Goal: Find specific page/section: Find specific page/section

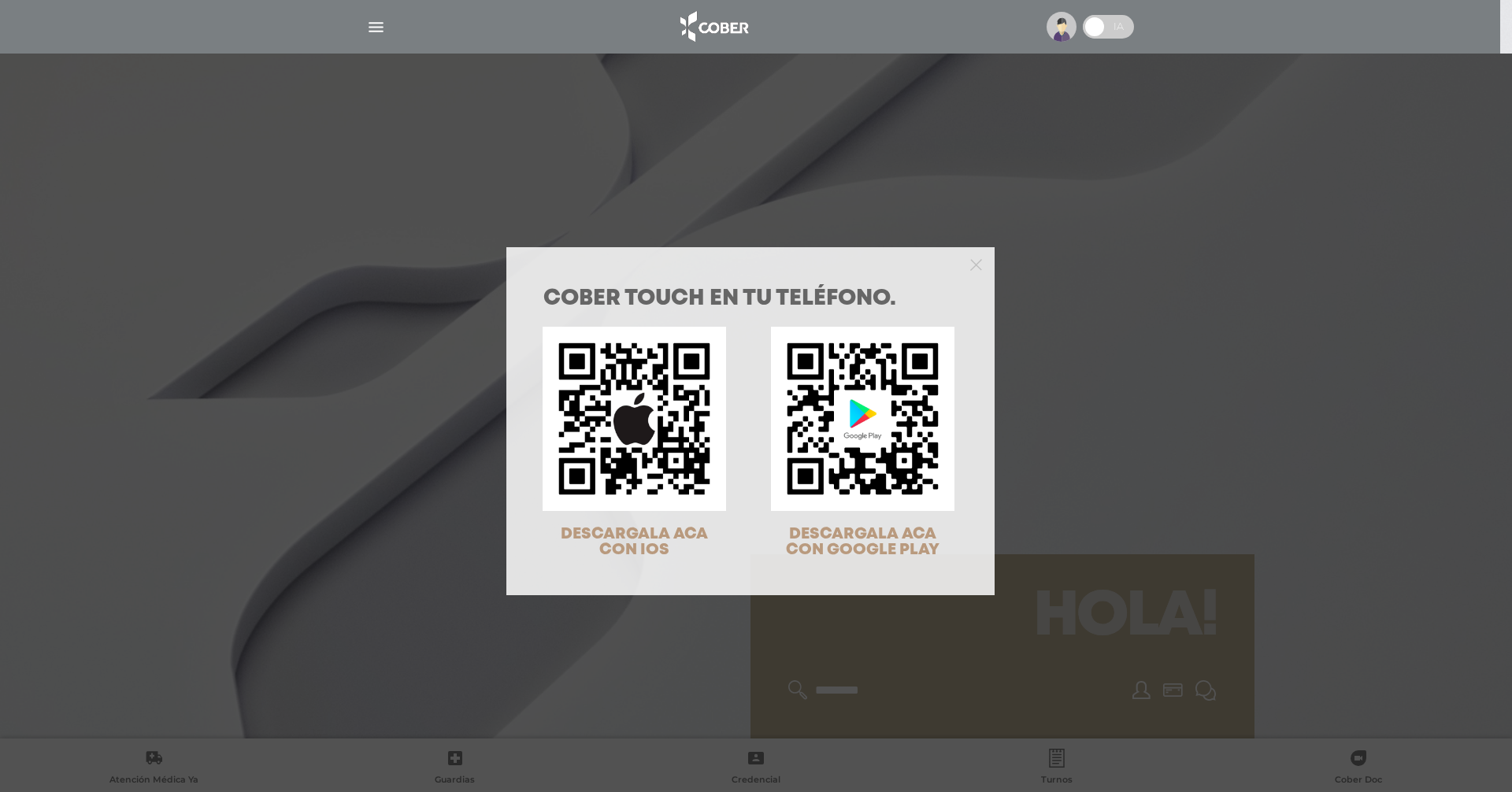
click at [1345, 305] on div "COBER TOUCH en tu teléfono. DESCARGALA ACA CON IOS DESCARGALA ACA CON GOOGLE PL…" at bounding box center [756, 396] width 1512 height 792
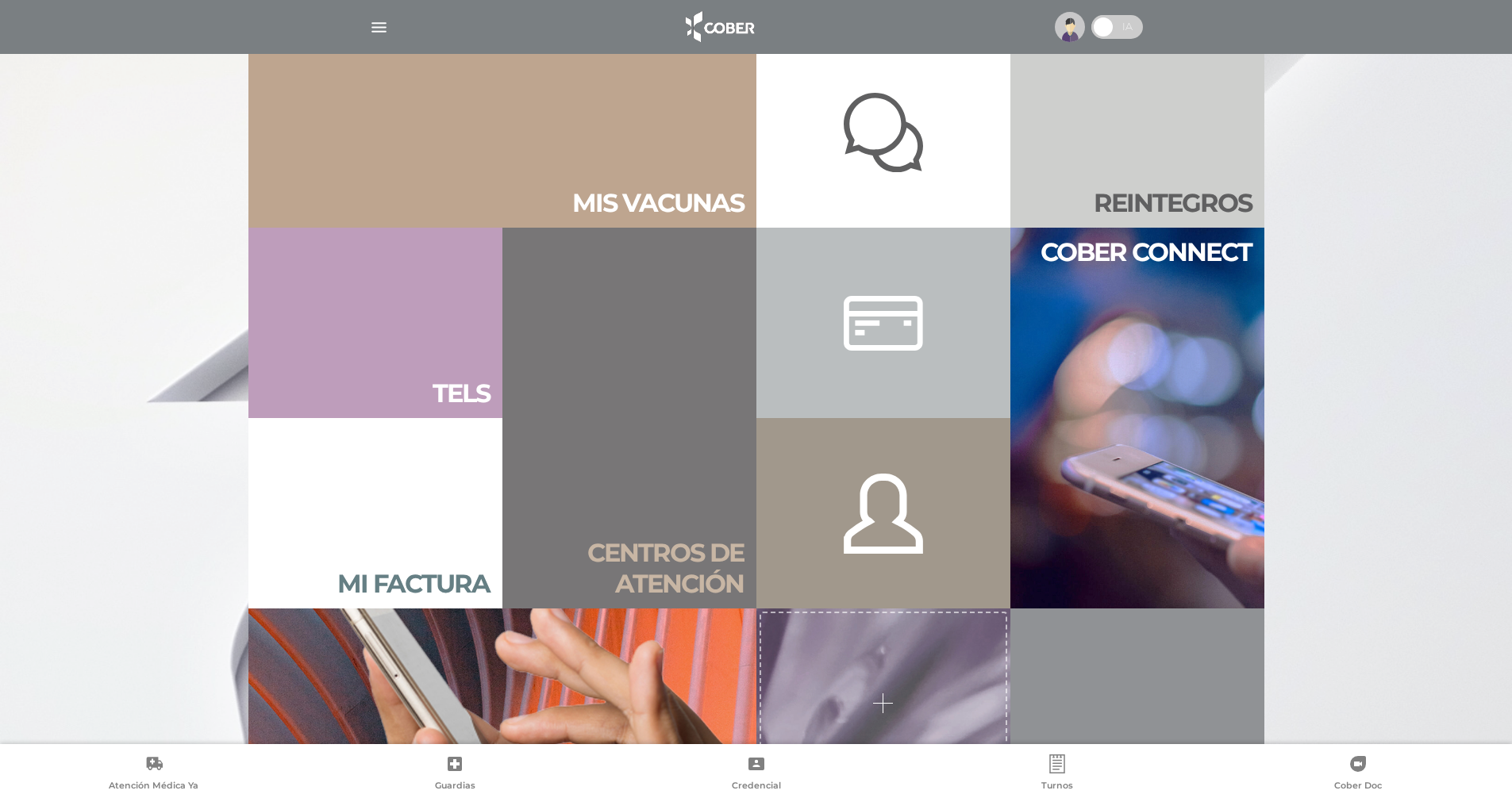
scroll to position [1111, 0]
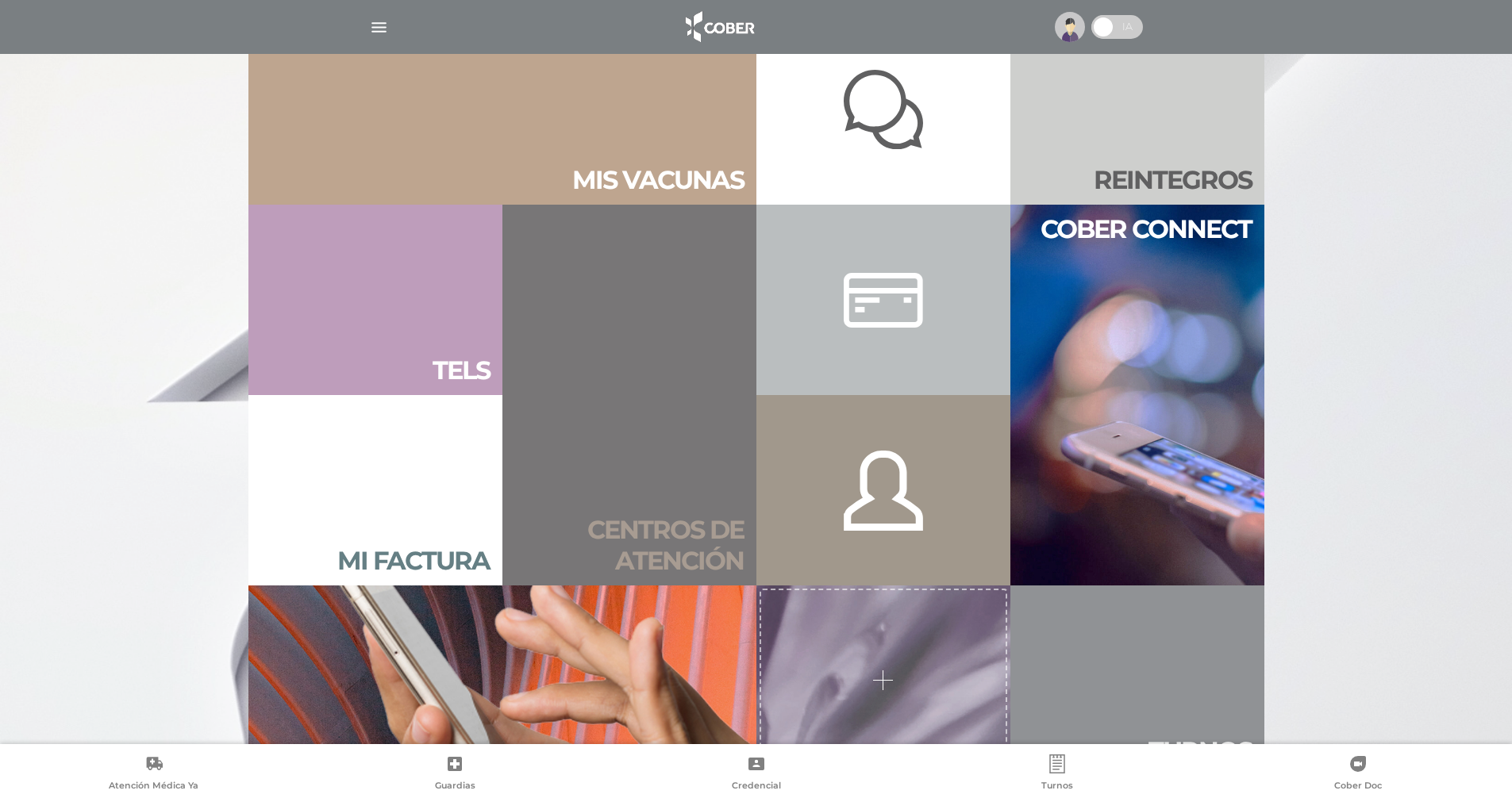
click at [655, 515] on h2 "Centros de atención" at bounding box center [629, 545] width 228 height 61
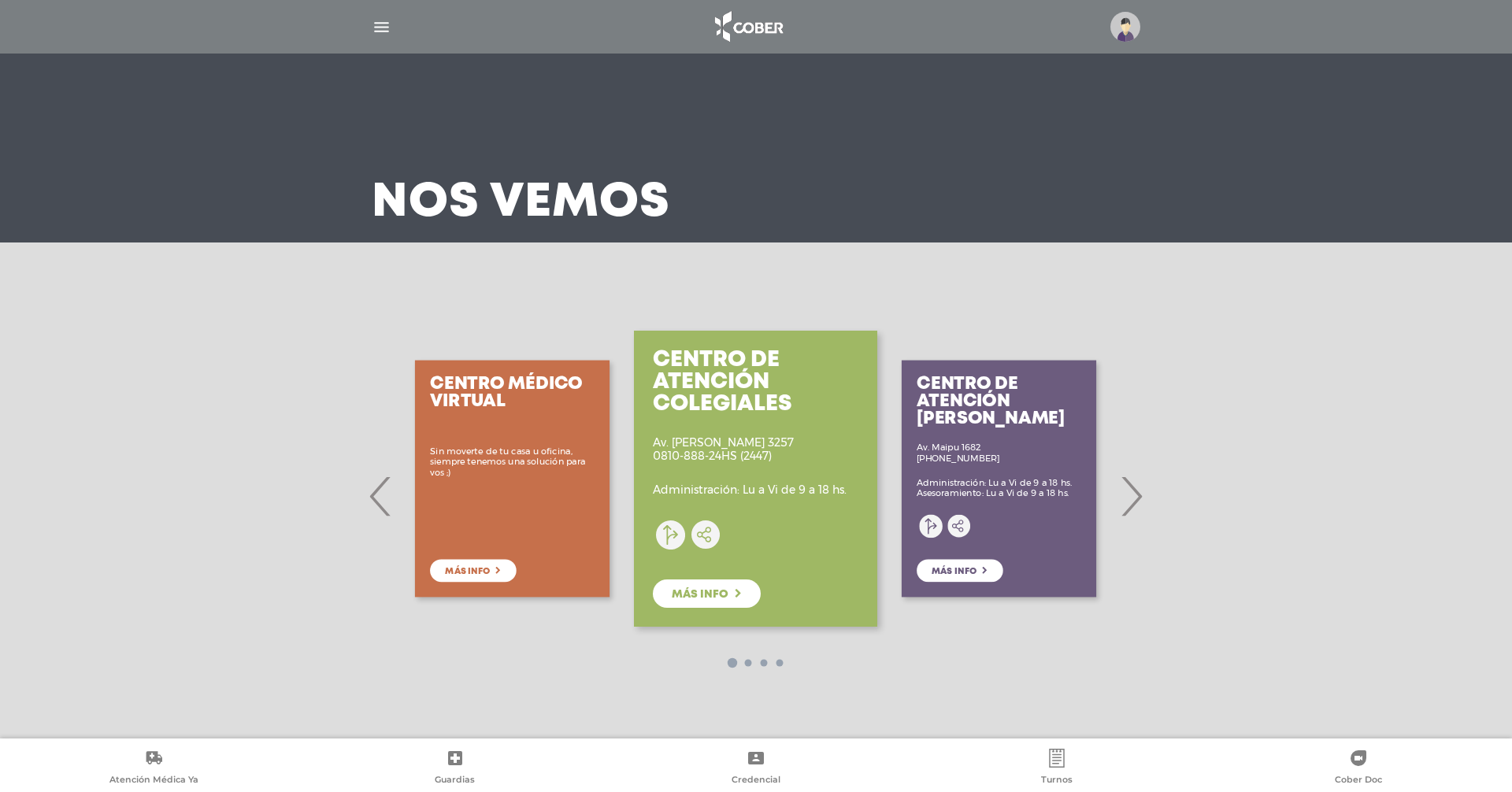
click at [1133, 491] on span "›" at bounding box center [1131, 496] width 31 height 85
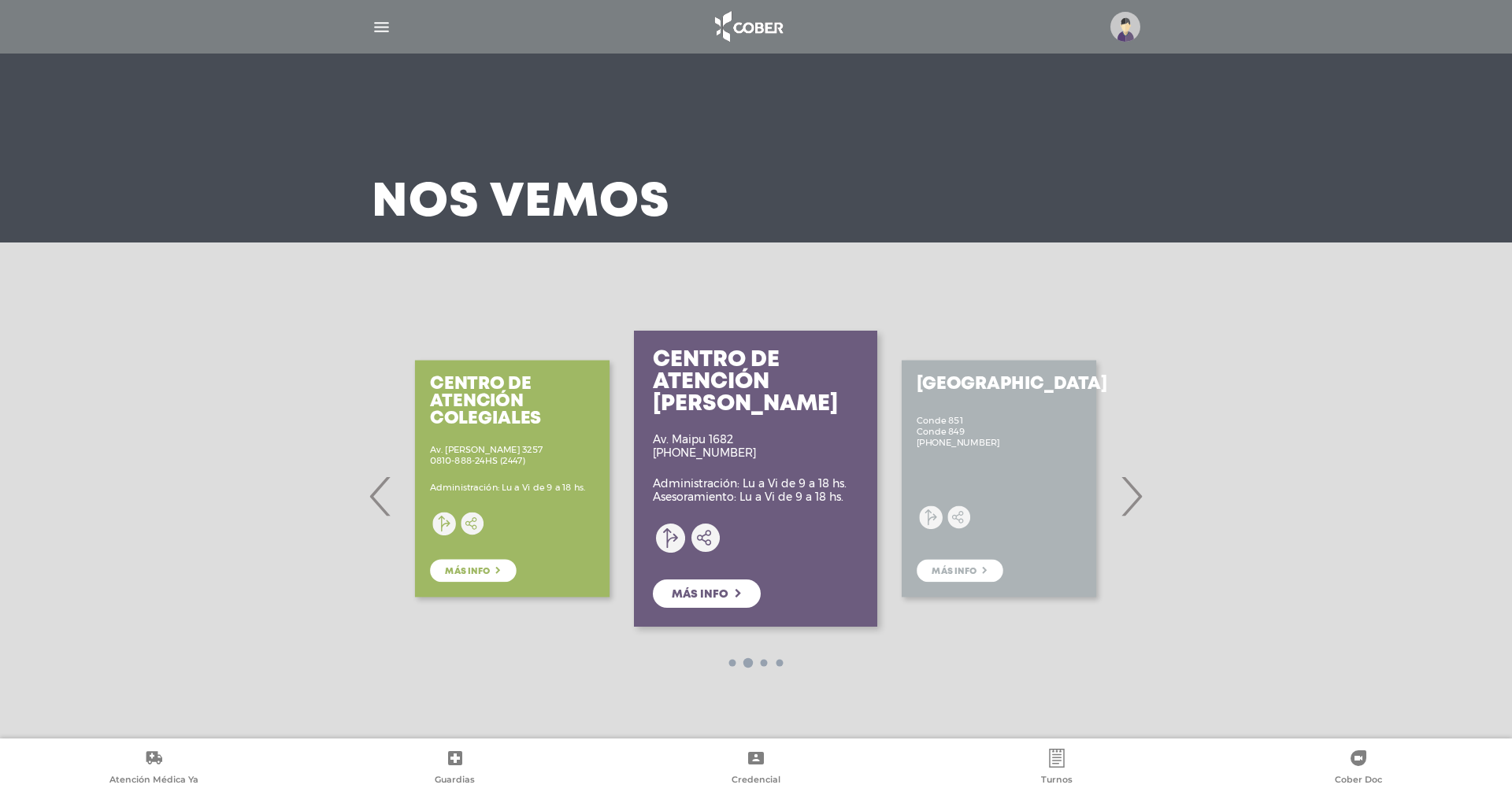
click at [1133, 491] on span "›" at bounding box center [1131, 496] width 31 height 85
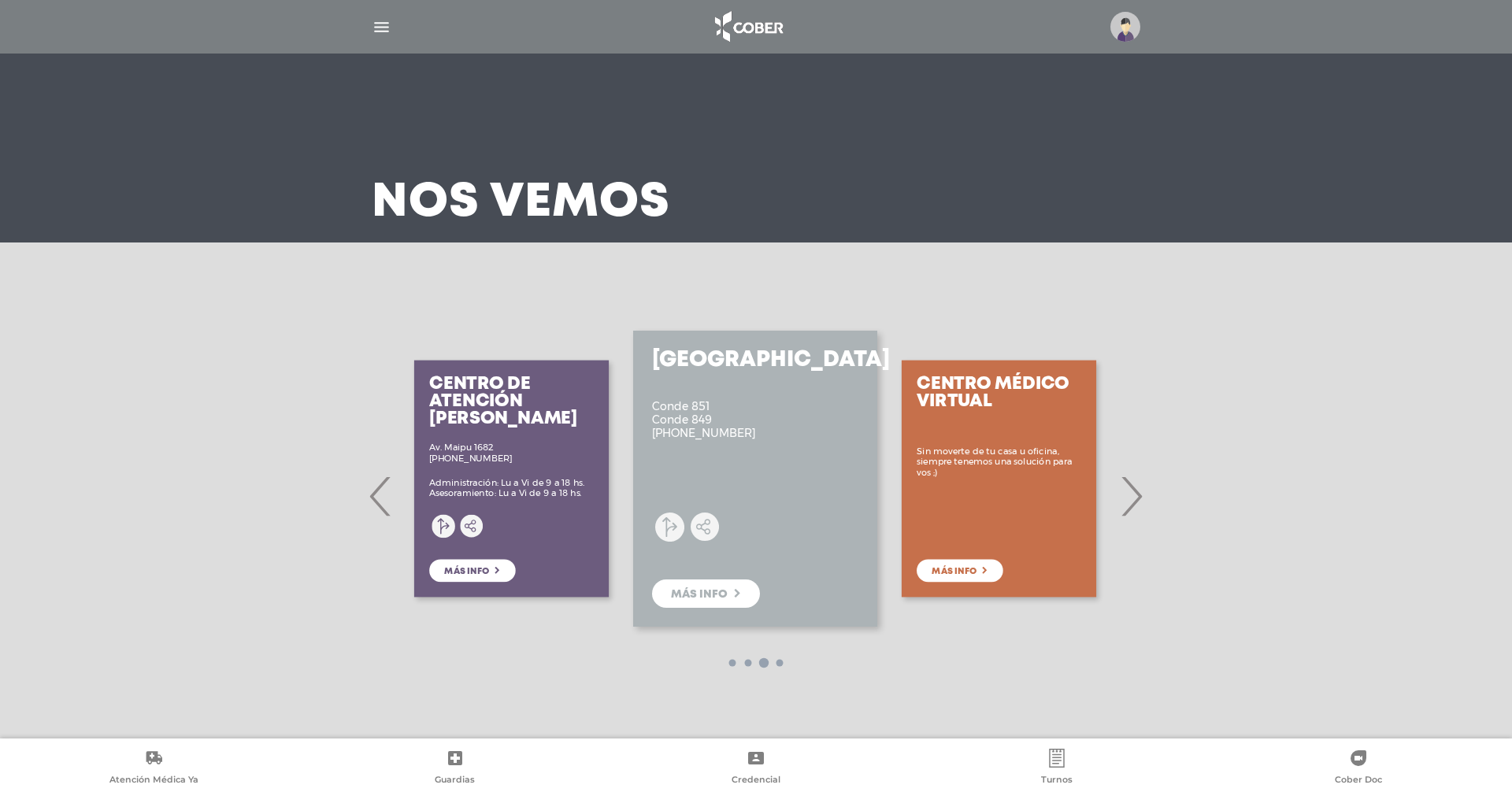
click at [1133, 491] on span "›" at bounding box center [1131, 496] width 31 height 85
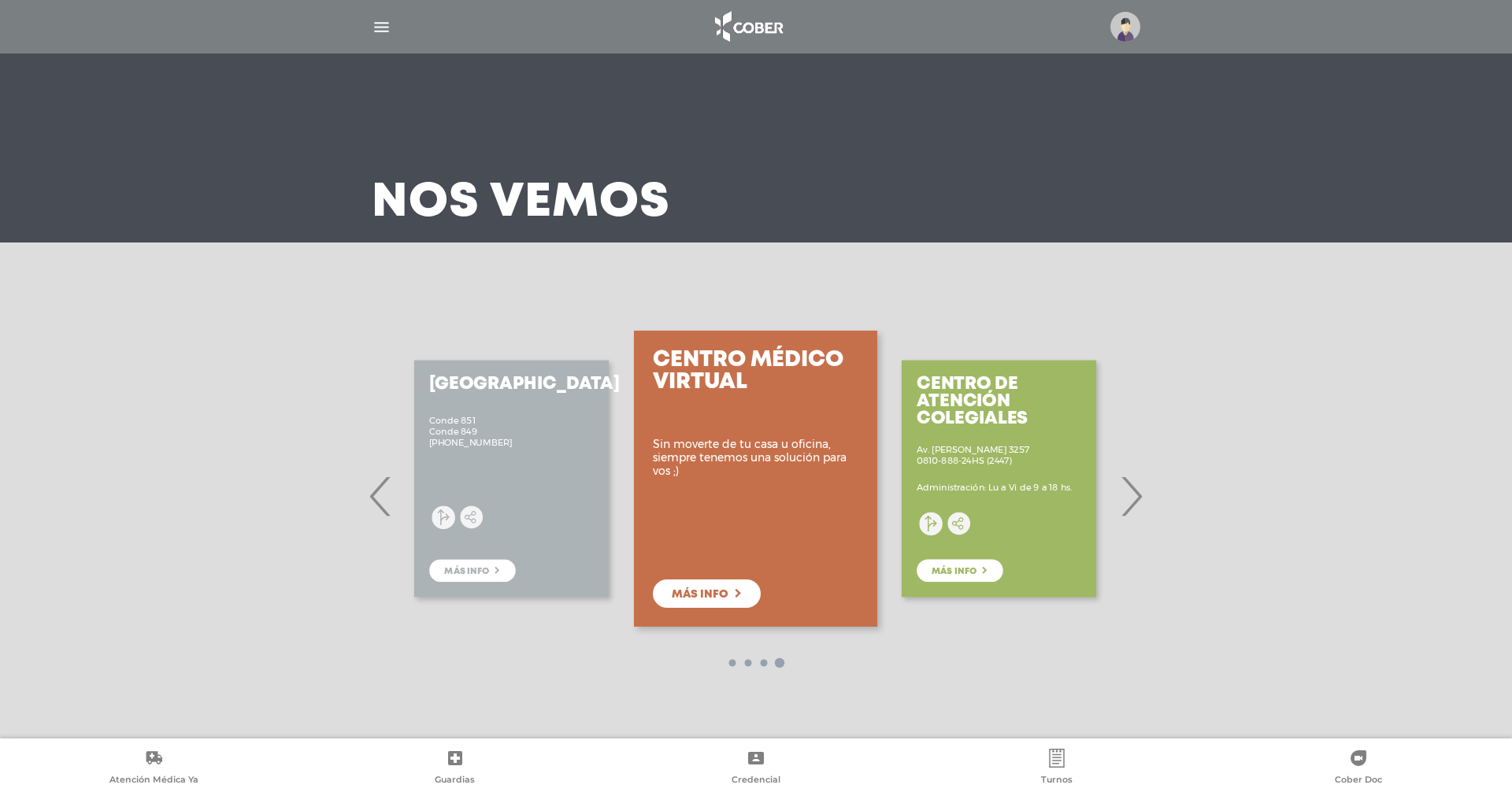
click at [1133, 495] on span "›" at bounding box center [1131, 496] width 31 height 85
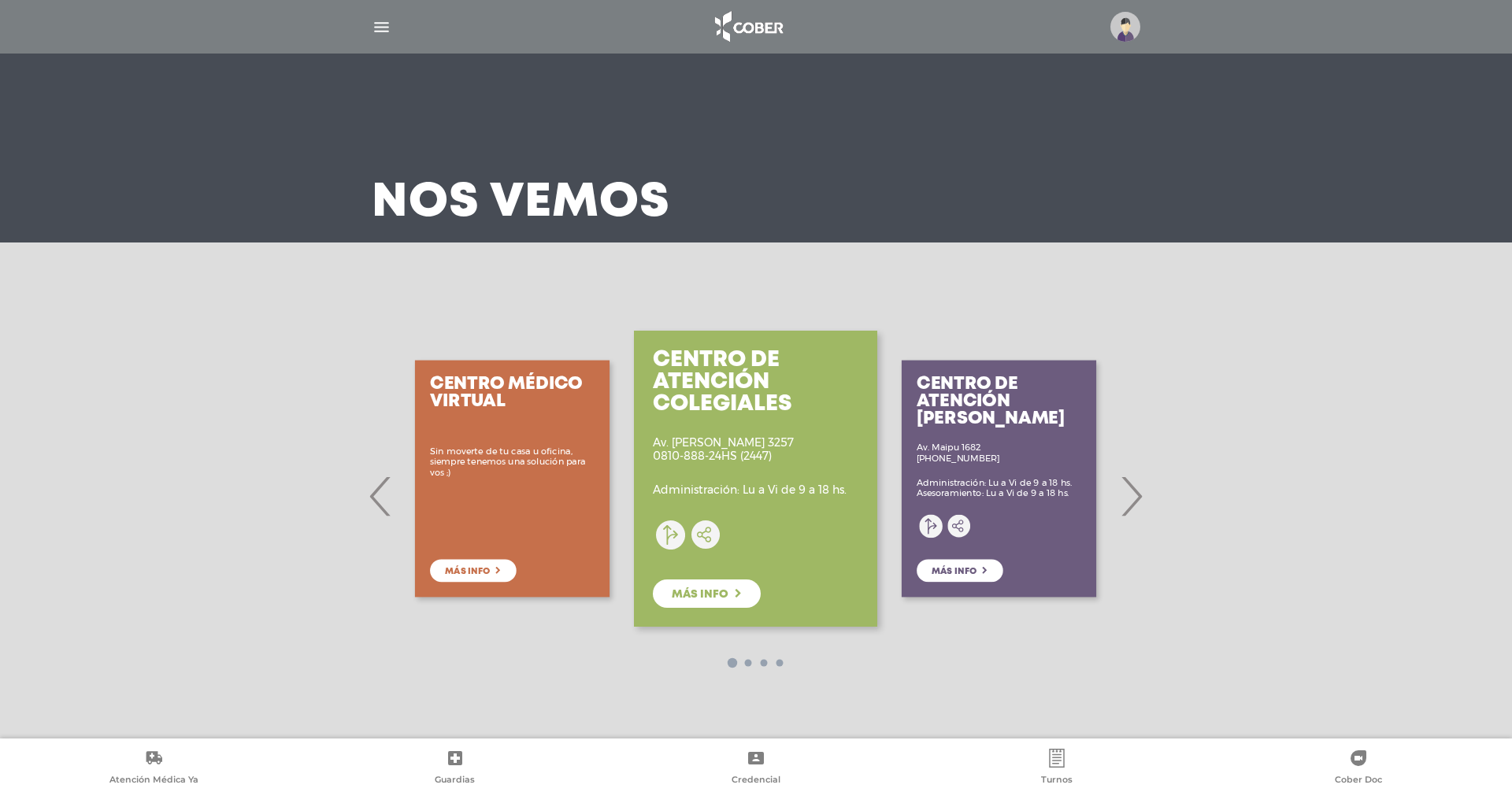
click at [1133, 495] on span "›" at bounding box center [1131, 496] width 31 height 85
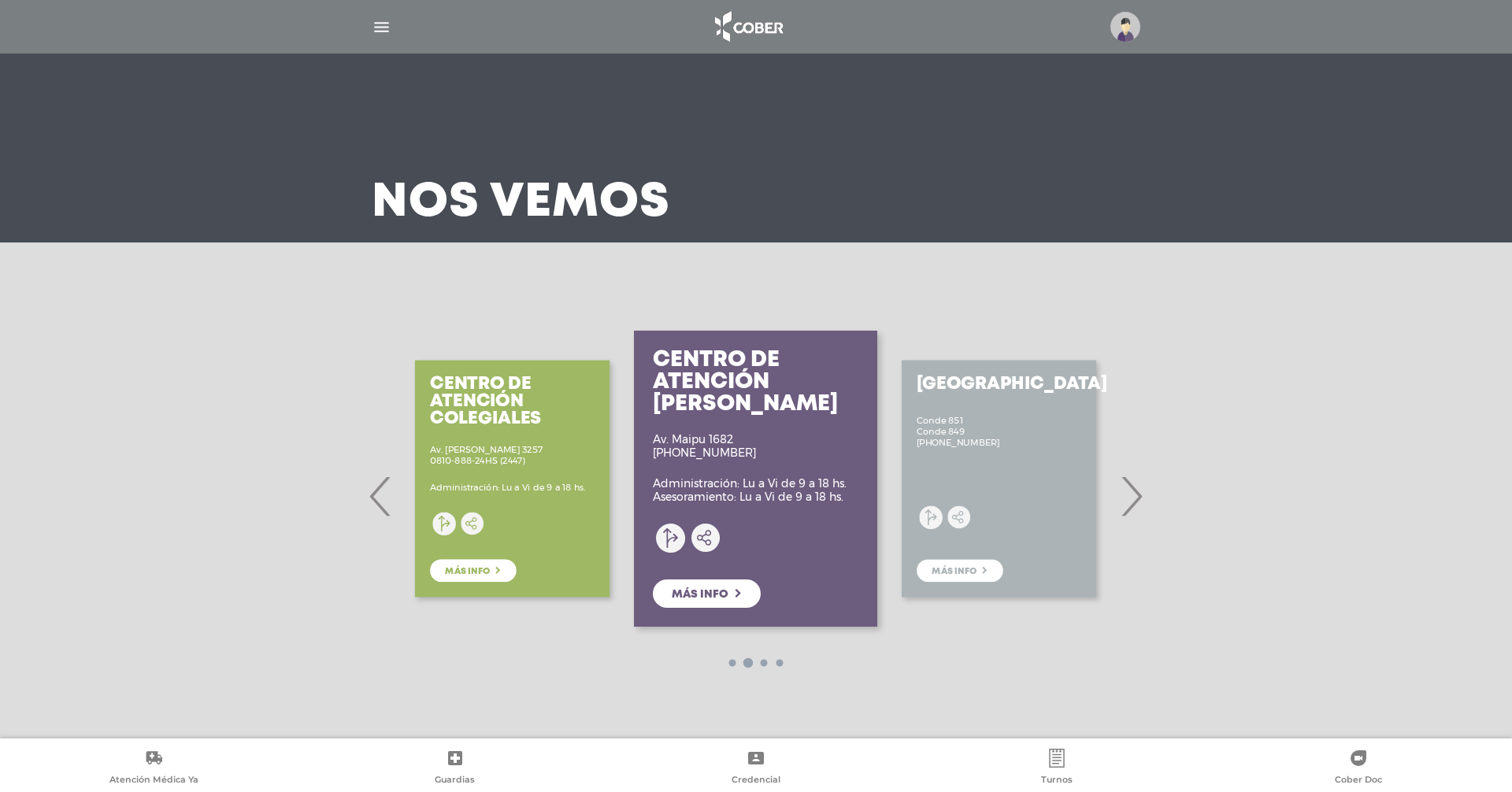
click at [1133, 495] on span "›" at bounding box center [1131, 496] width 31 height 85
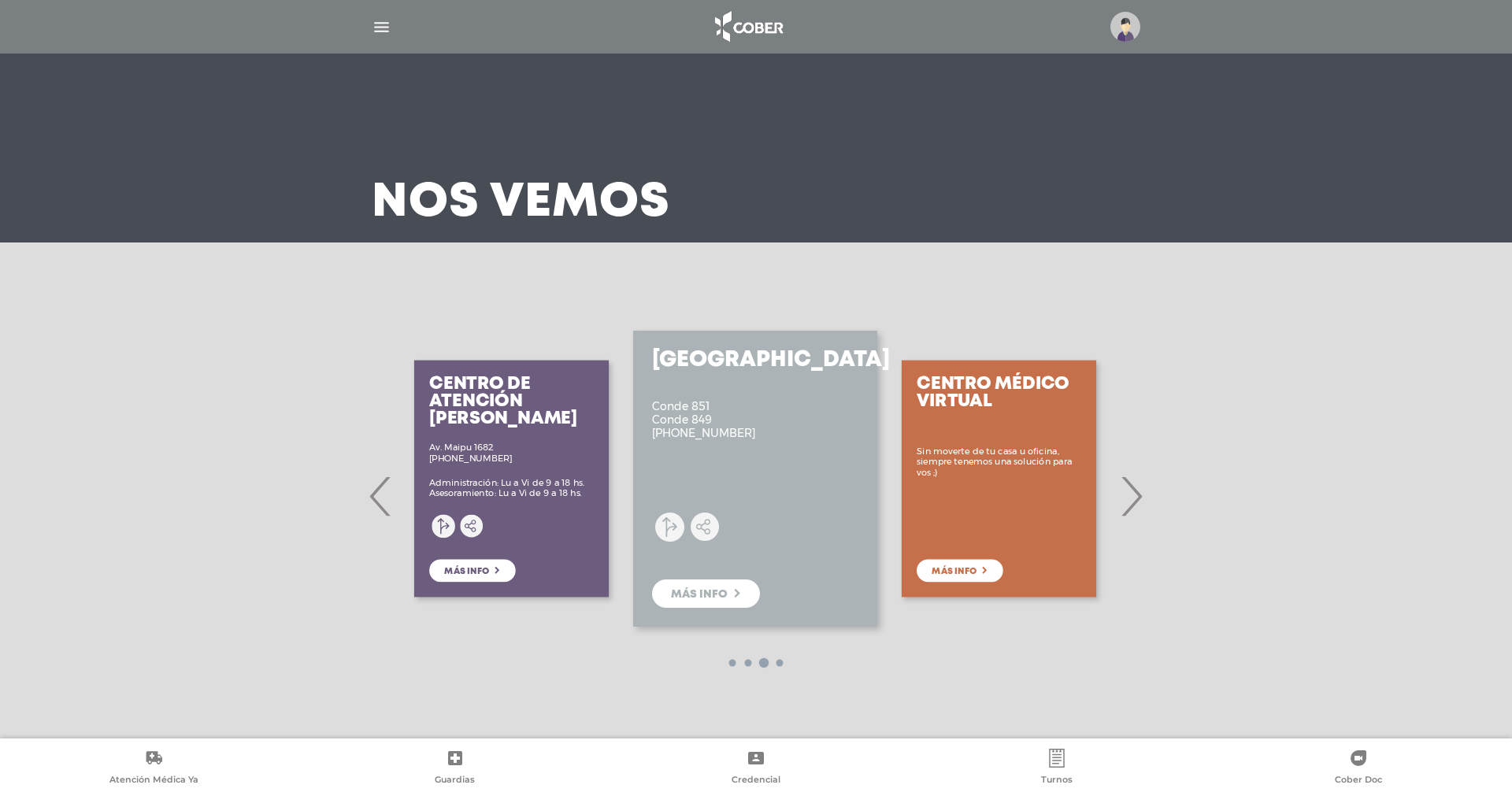
click at [1130, 496] on span "›" at bounding box center [1131, 496] width 31 height 85
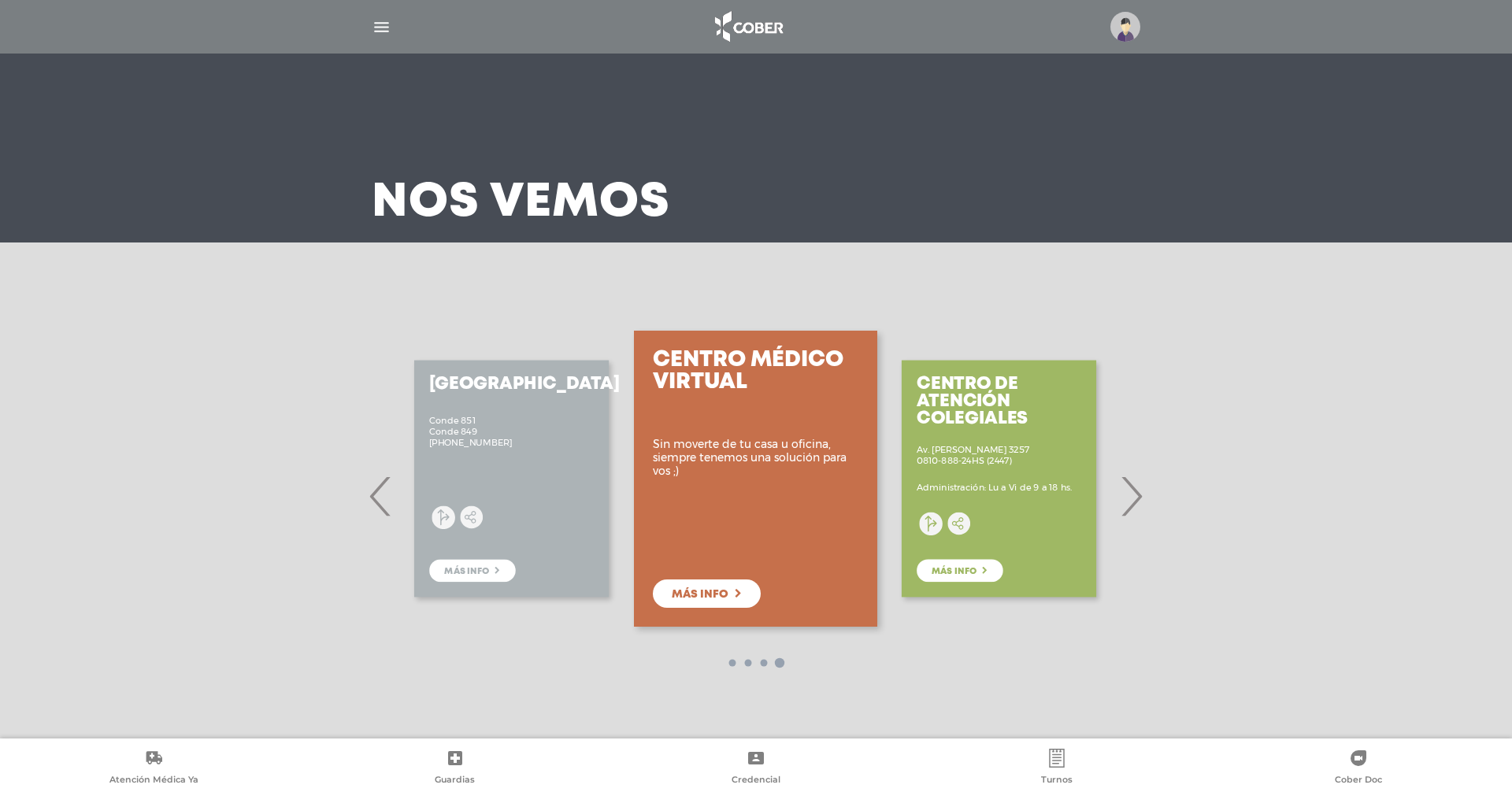
click at [380, 29] on img "button" at bounding box center [381, 27] width 19 height 19
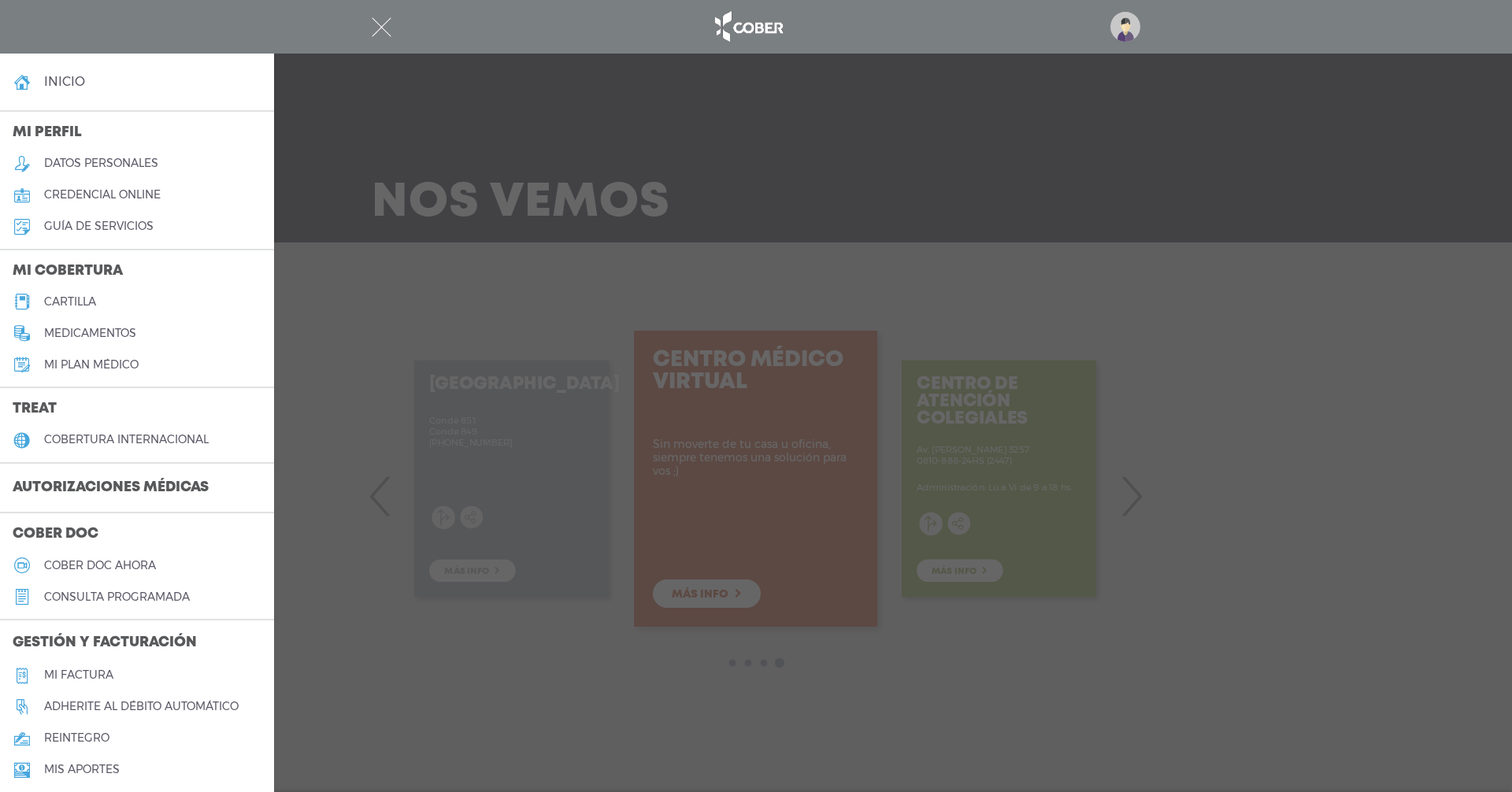
click at [63, 300] on h5 "cartilla" at bounding box center [70, 302] width 52 height 13
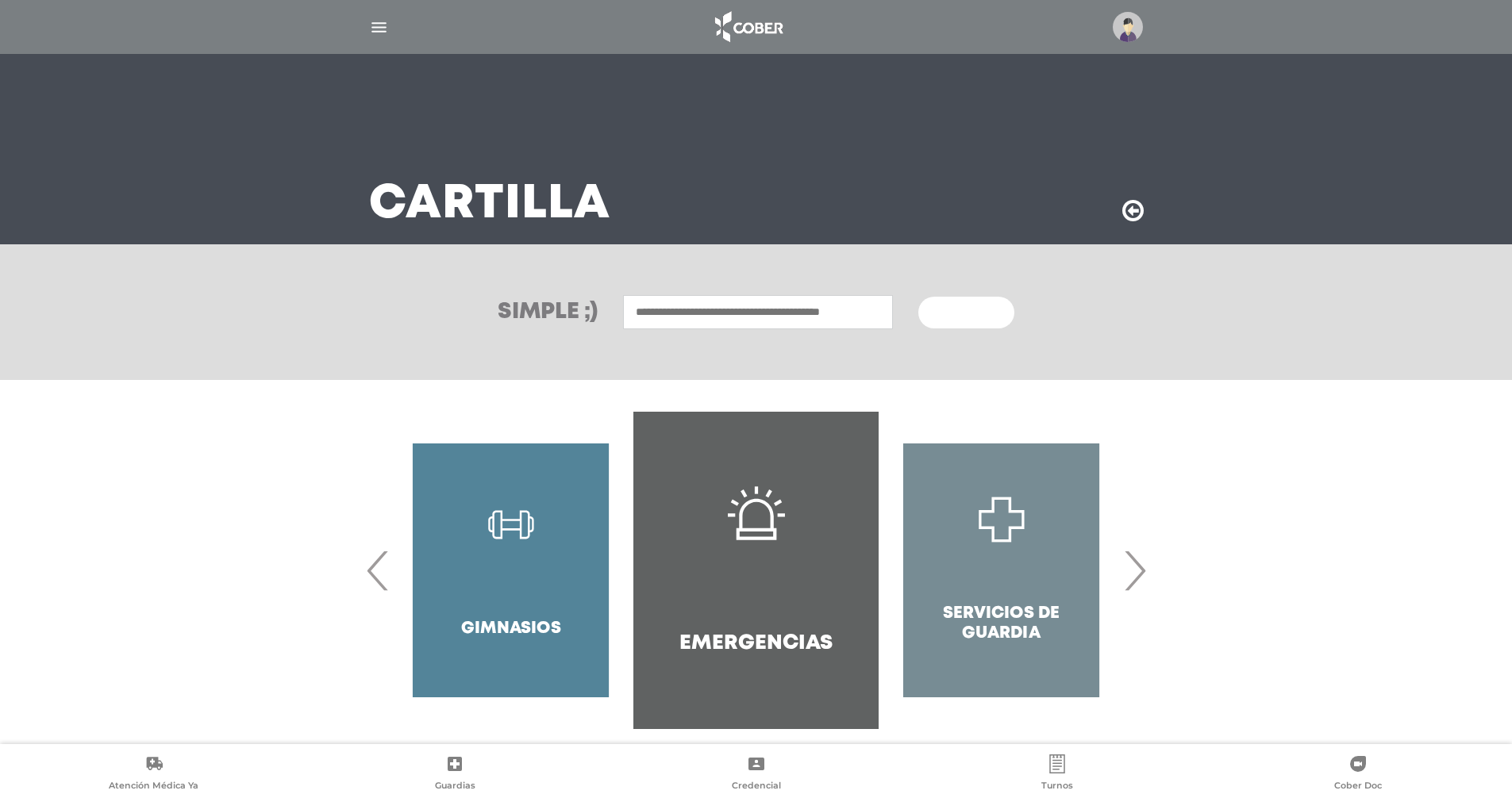
click at [1139, 570] on span "›" at bounding box center [1134, 570] width 31 height 85
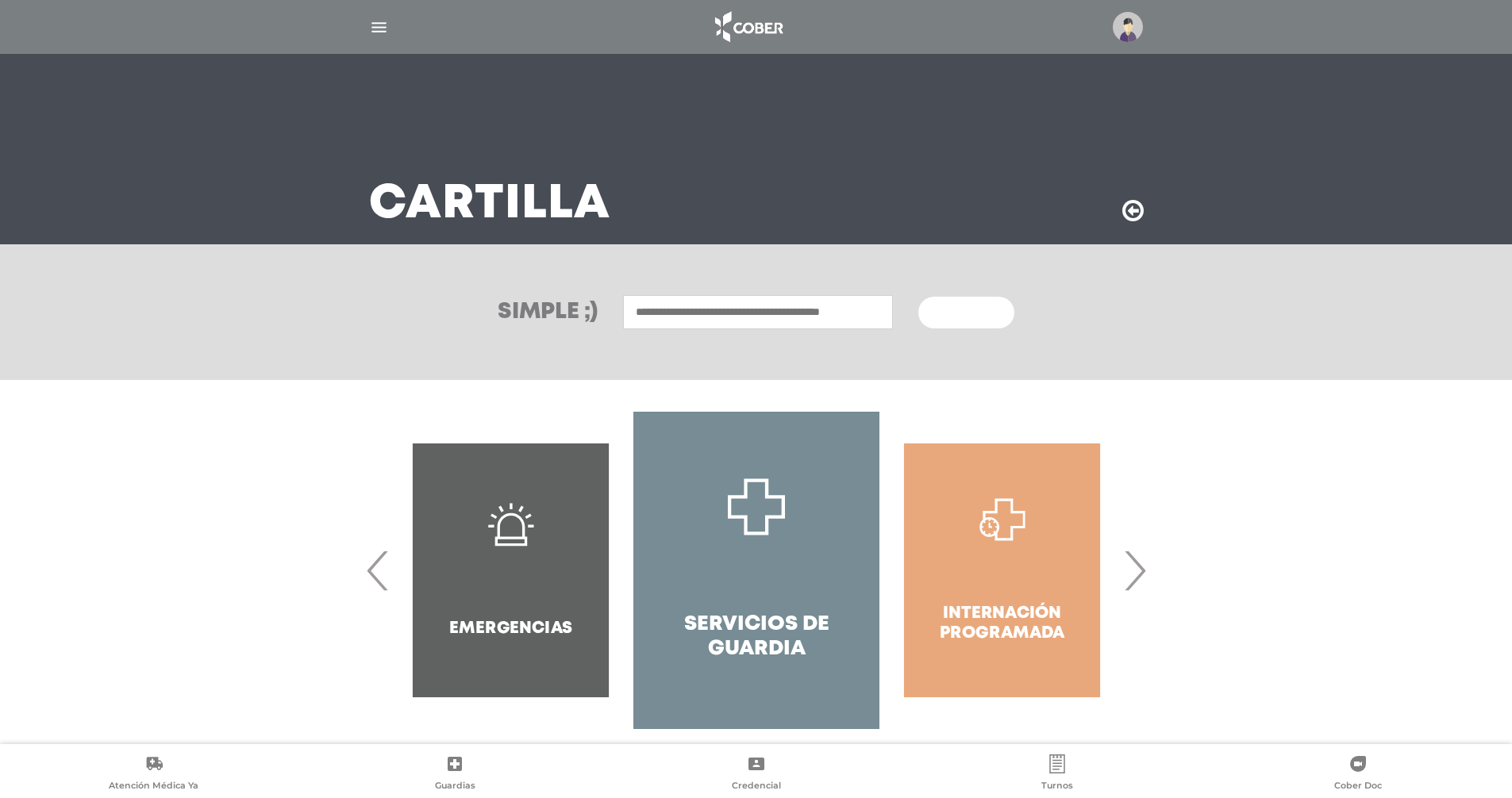
click at [1139, 570] on span "›" at bounding box center [1134, 570] width 31 height 85
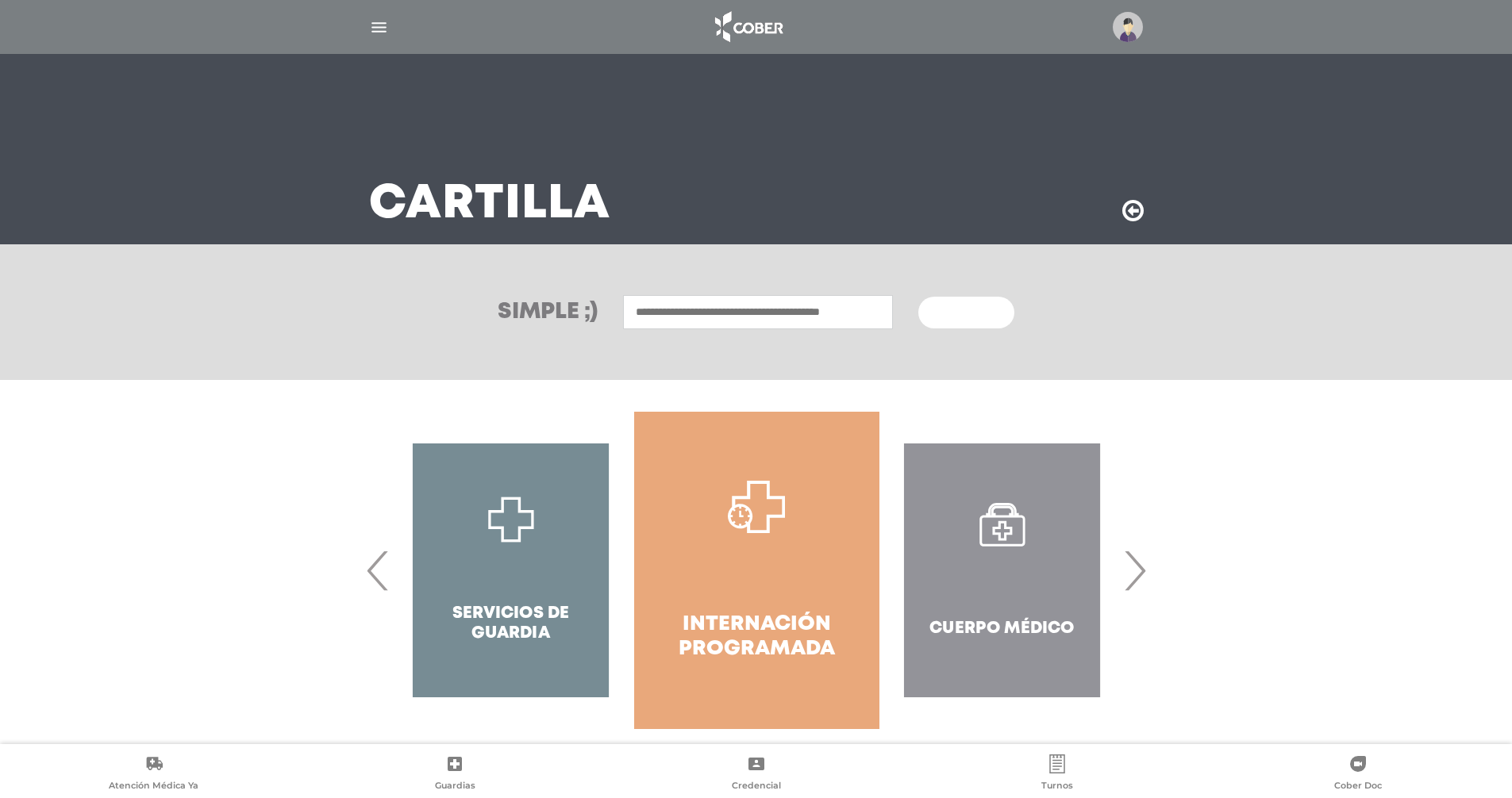
click at [1139, 570] on span "›" at bounding box center [1134, 570] width 31 height 85
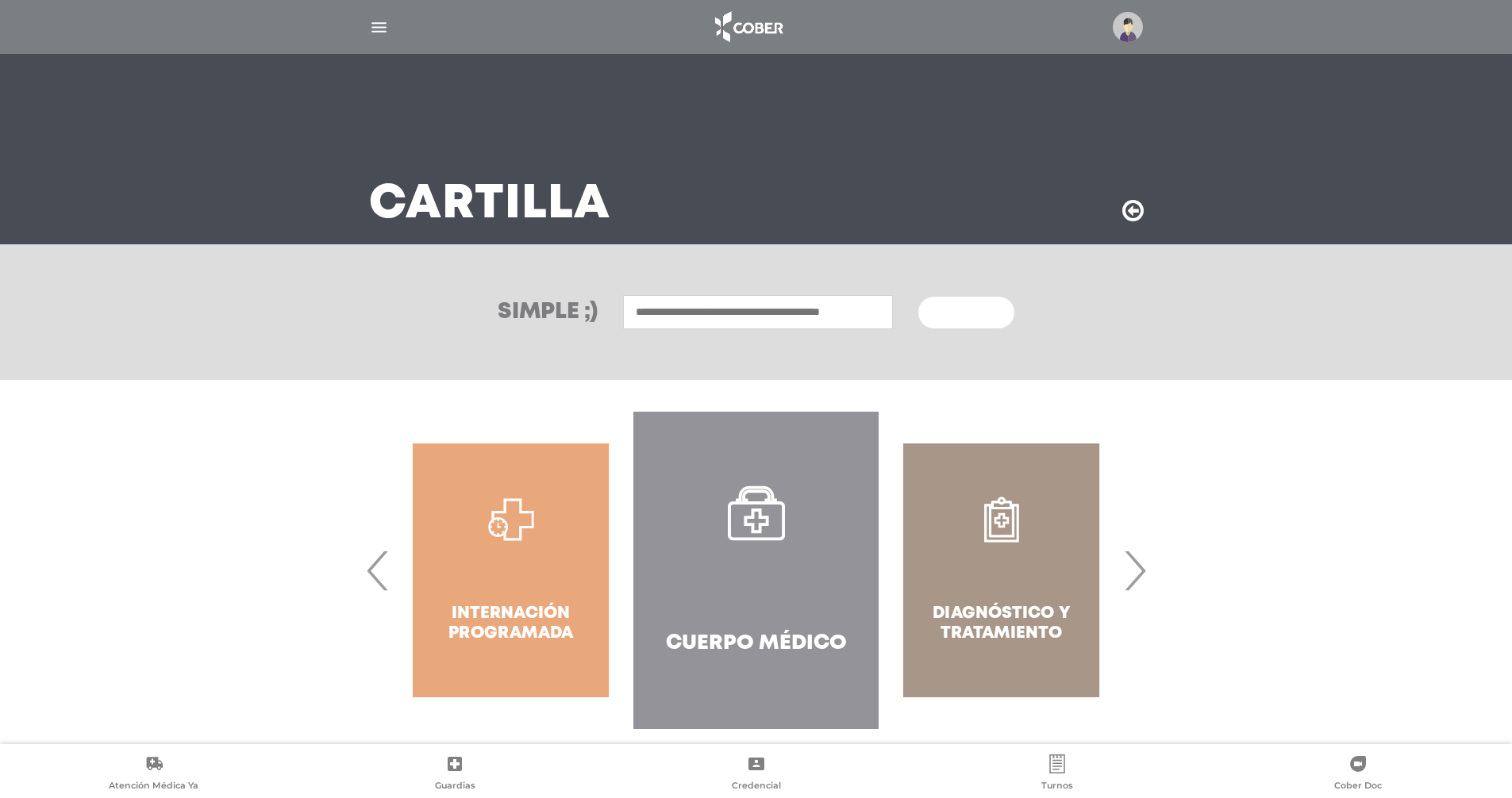
click at [1139, 570] on span "›" at bounding box center [1134, 570] width 31 height 85
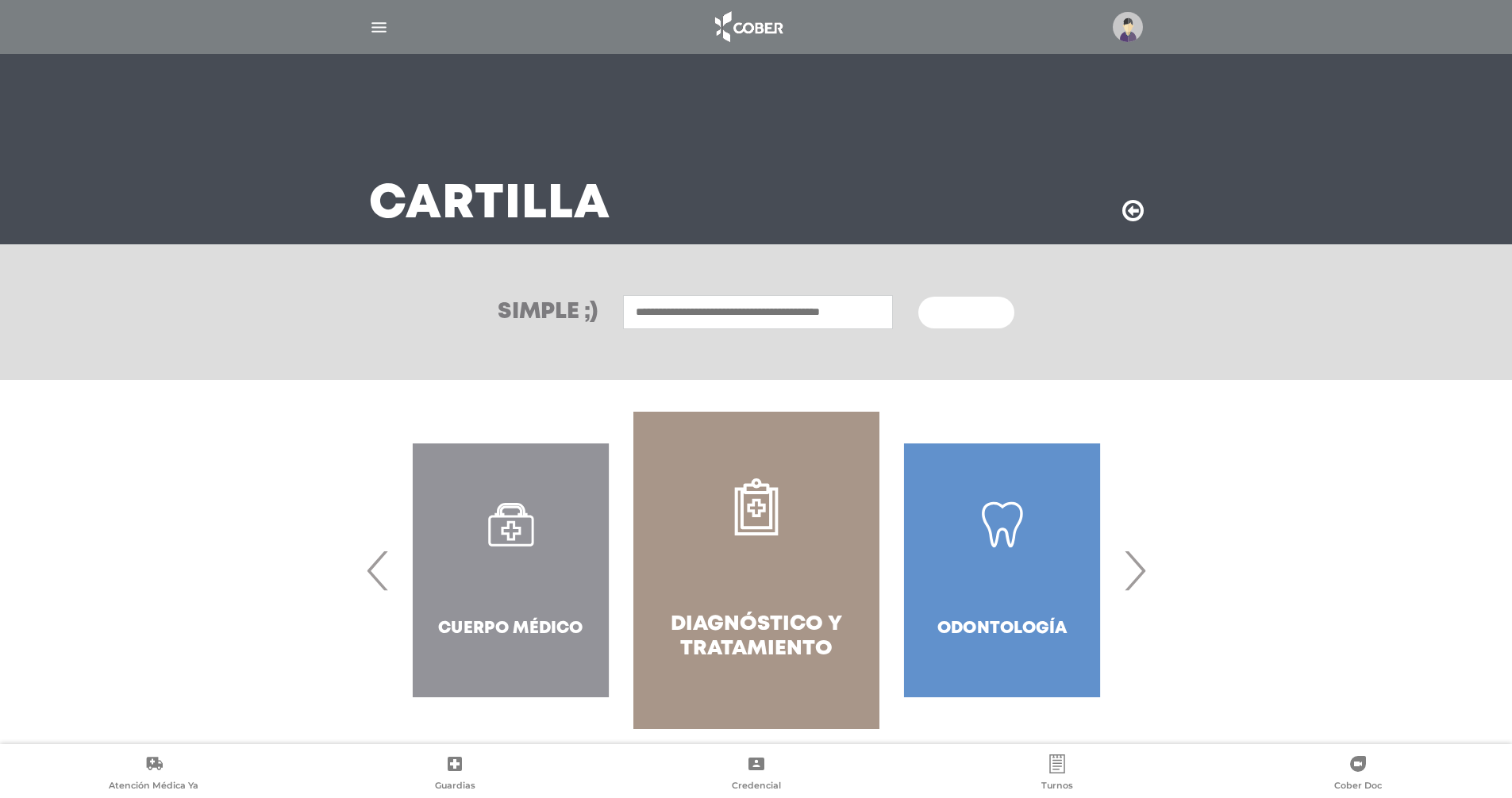
click at [1139, 570] on span "›" at bounding box center [1134, 570] width 31 height 85
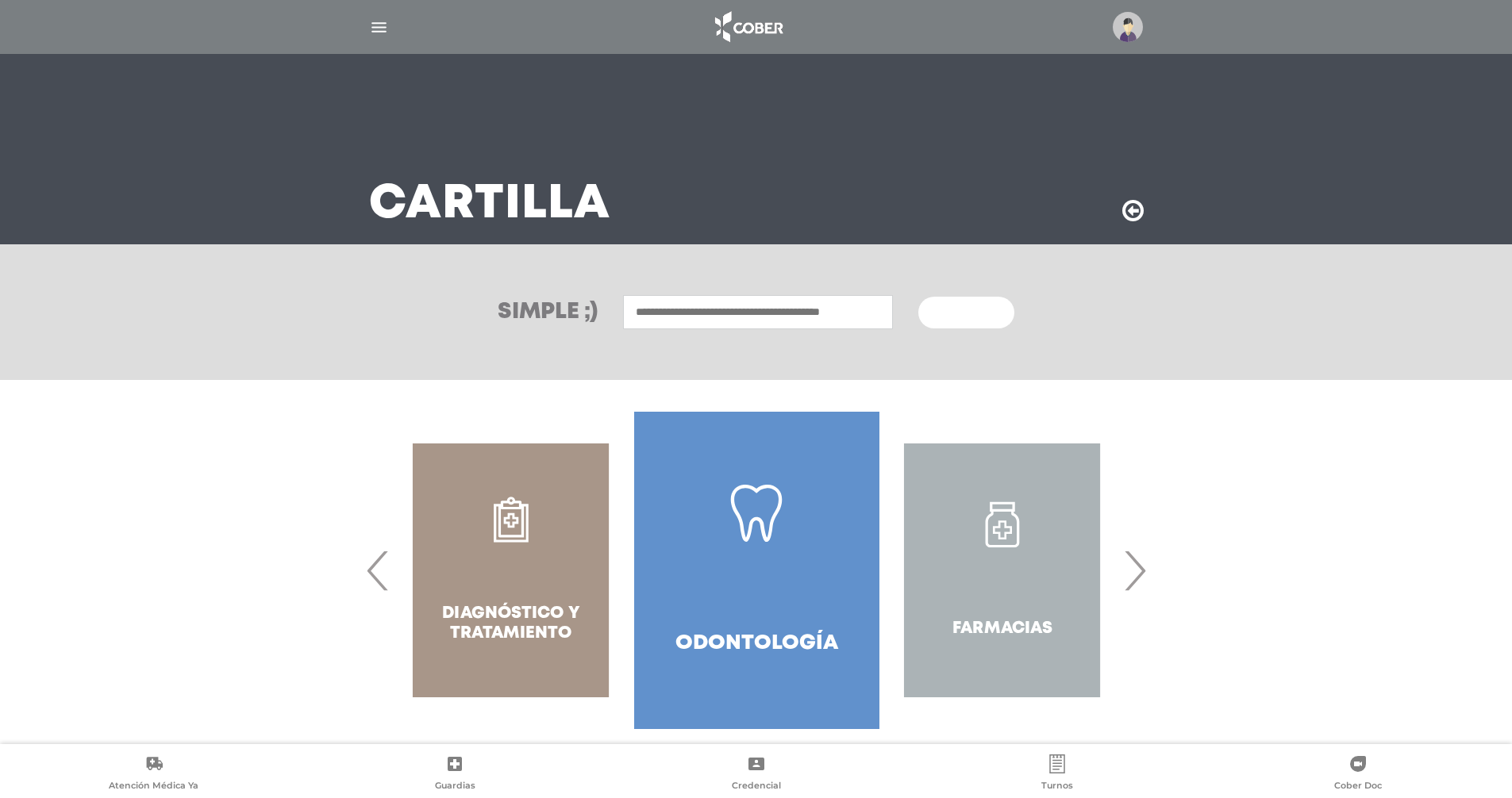
click at [1139, 570] on span "›" at bounding box center [1134, 570] width 31 height 85
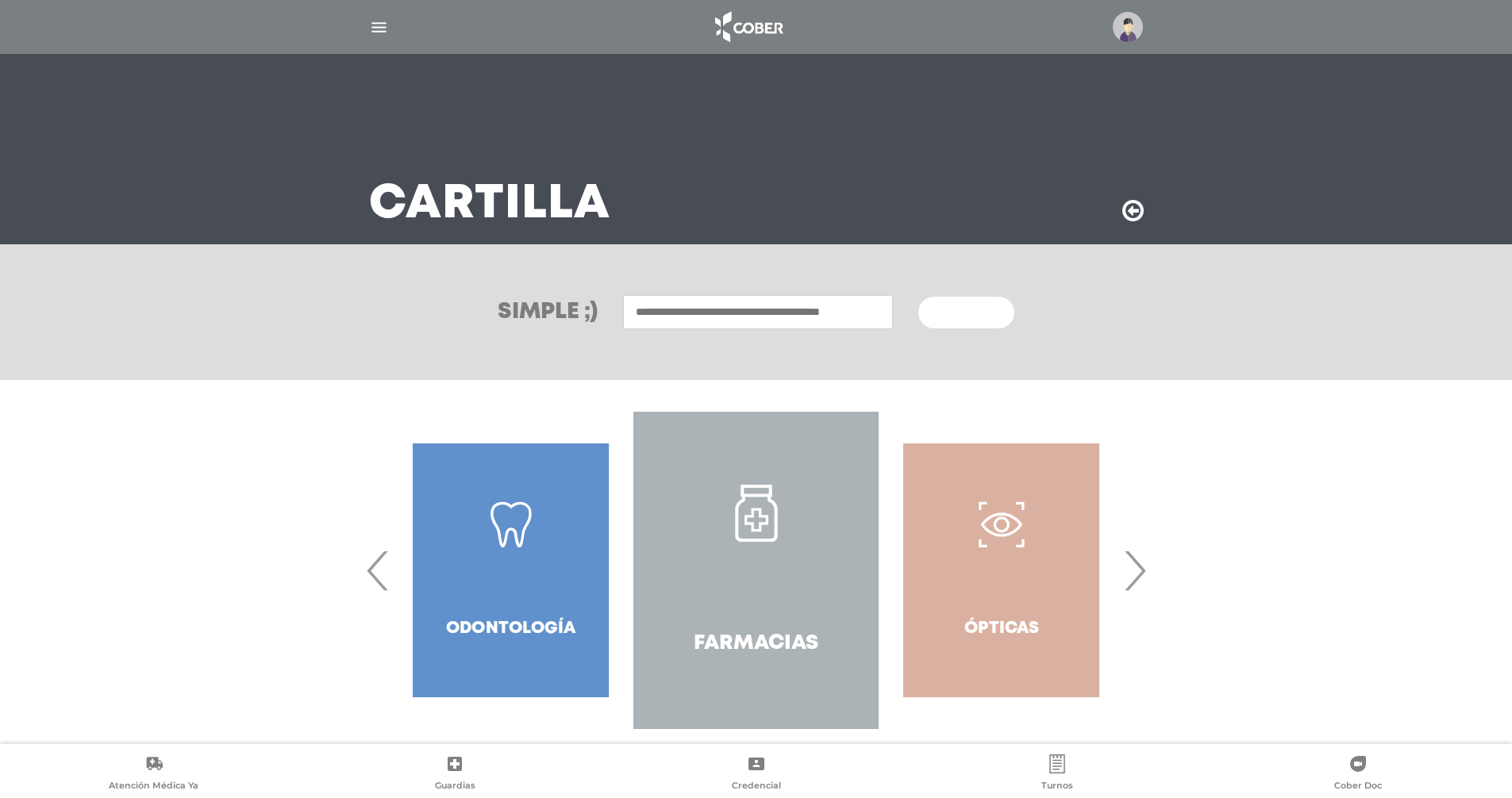
click at [1139, 570] on span "›" at bounding box center [1134, 570] width 31 height 85
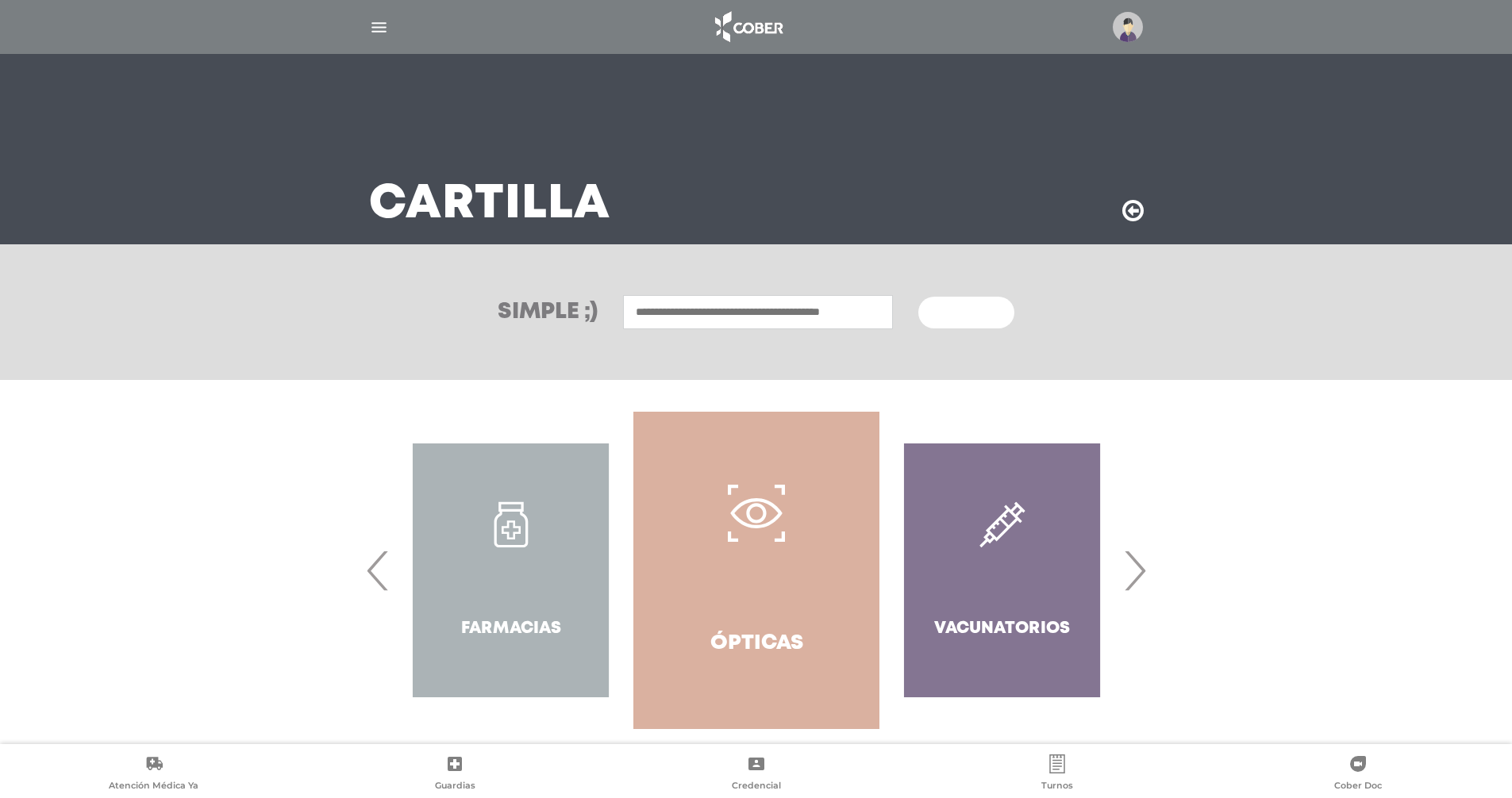
click at [1139, 570] on span "›" at bounding box center [1134, 570] width 31 height 85
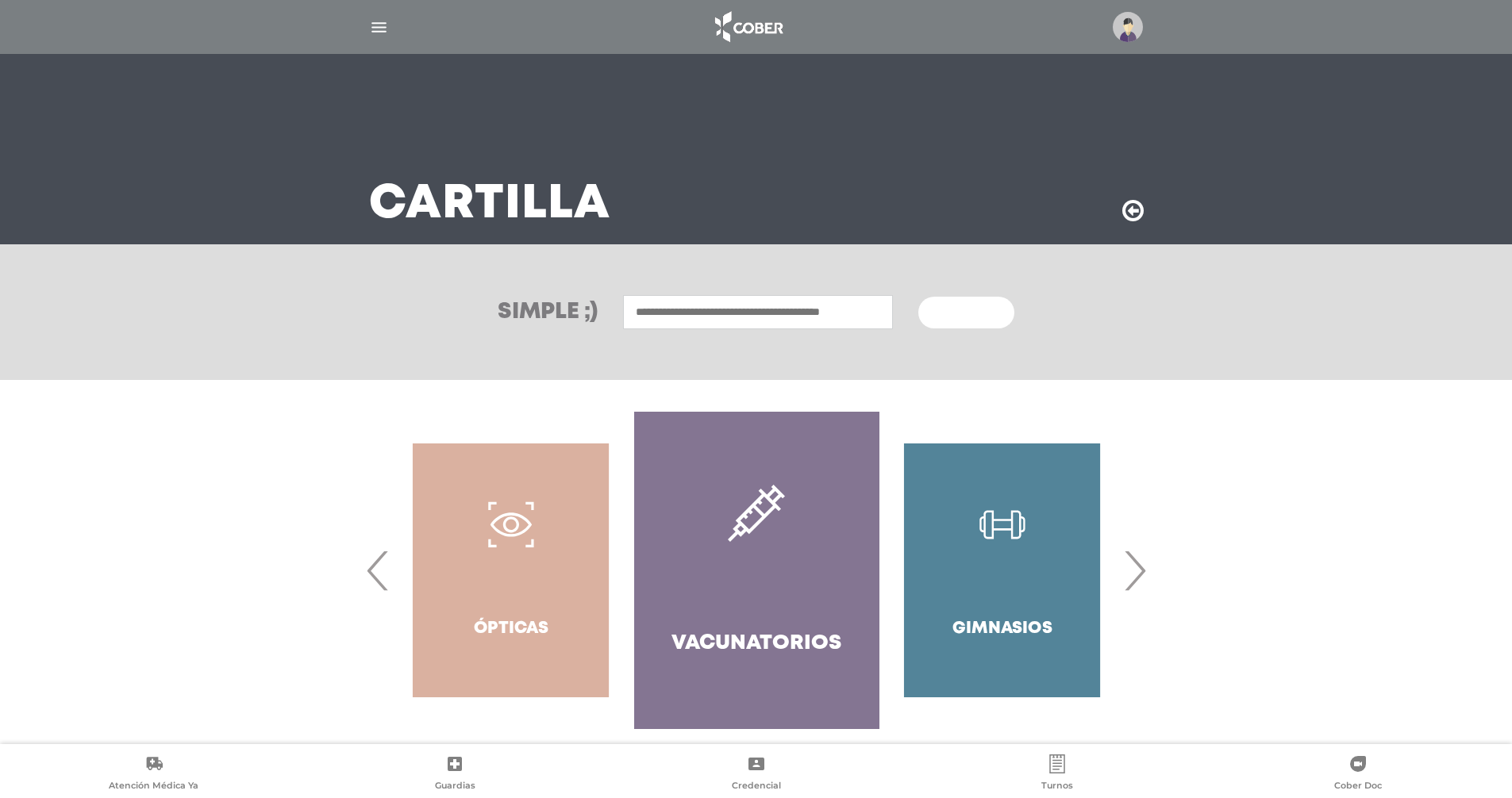
click at [1139, 570] on span "›" at bounding box center [1134, 570] width 31 height 85
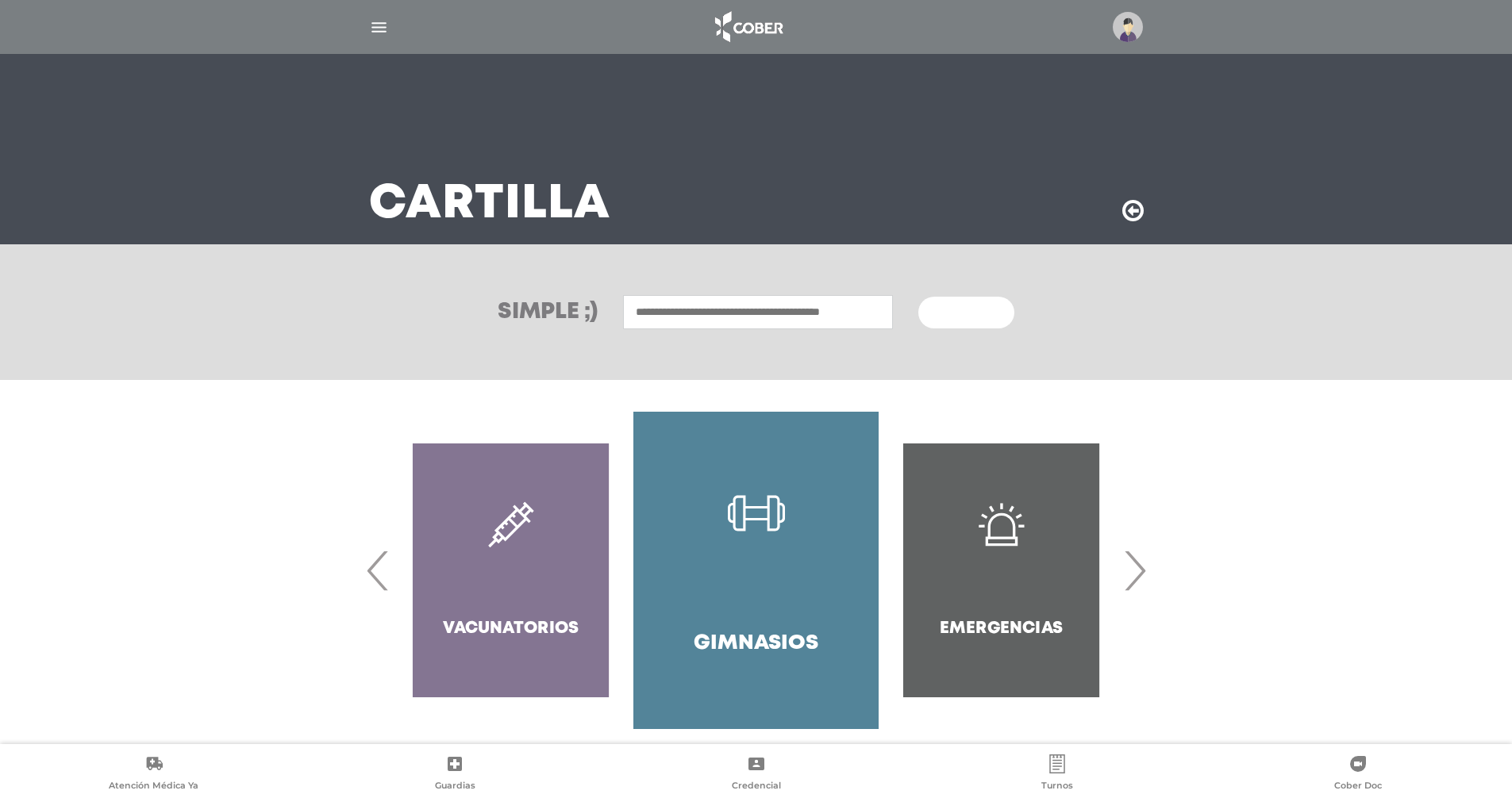
click at [1139, 570] on span "›" at bounding box center [1134, 570] width 31 height 85
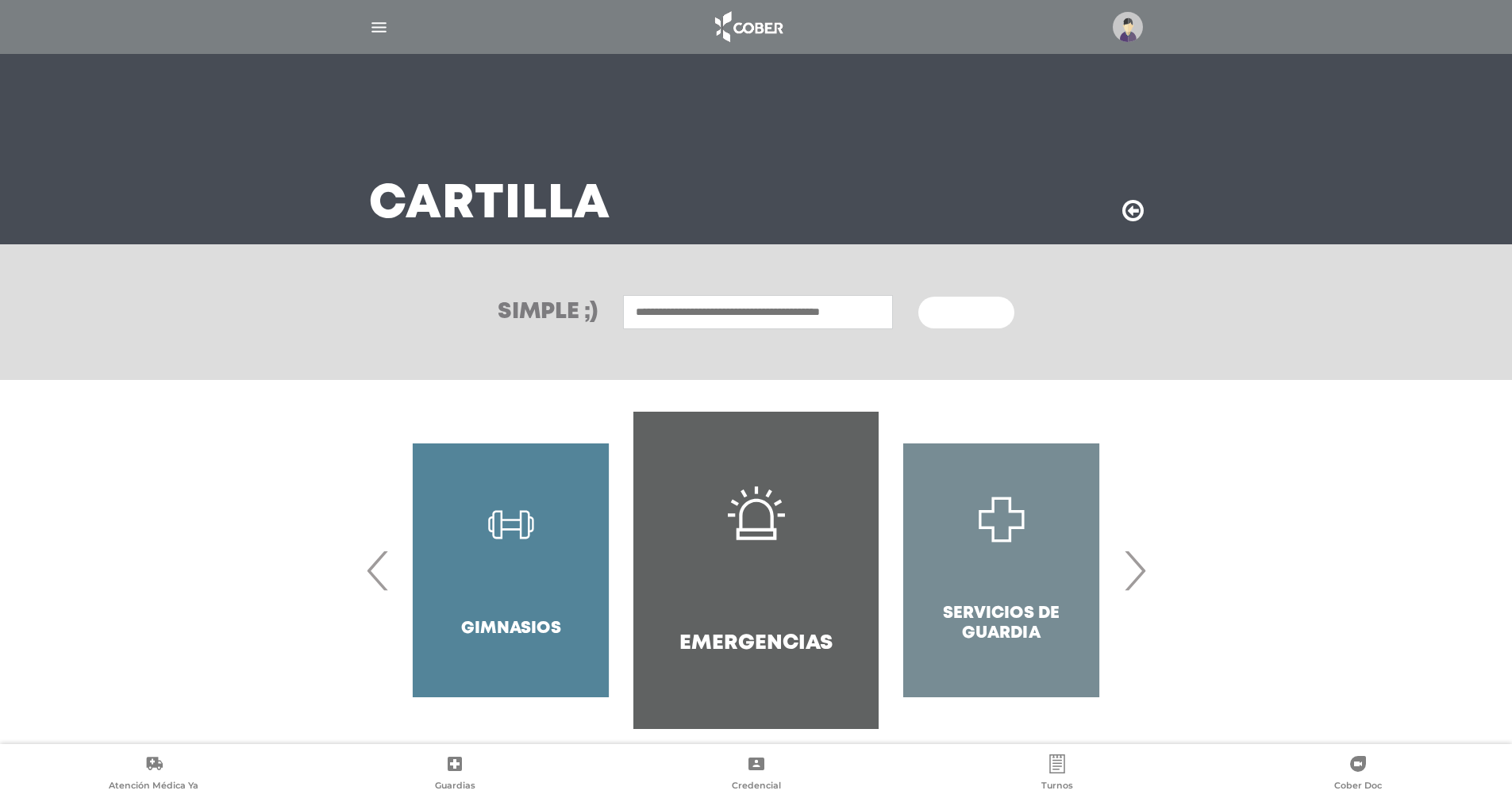
click at [1139, 570] on span "›" at bounding box center [1134, 570] width 31 height 85
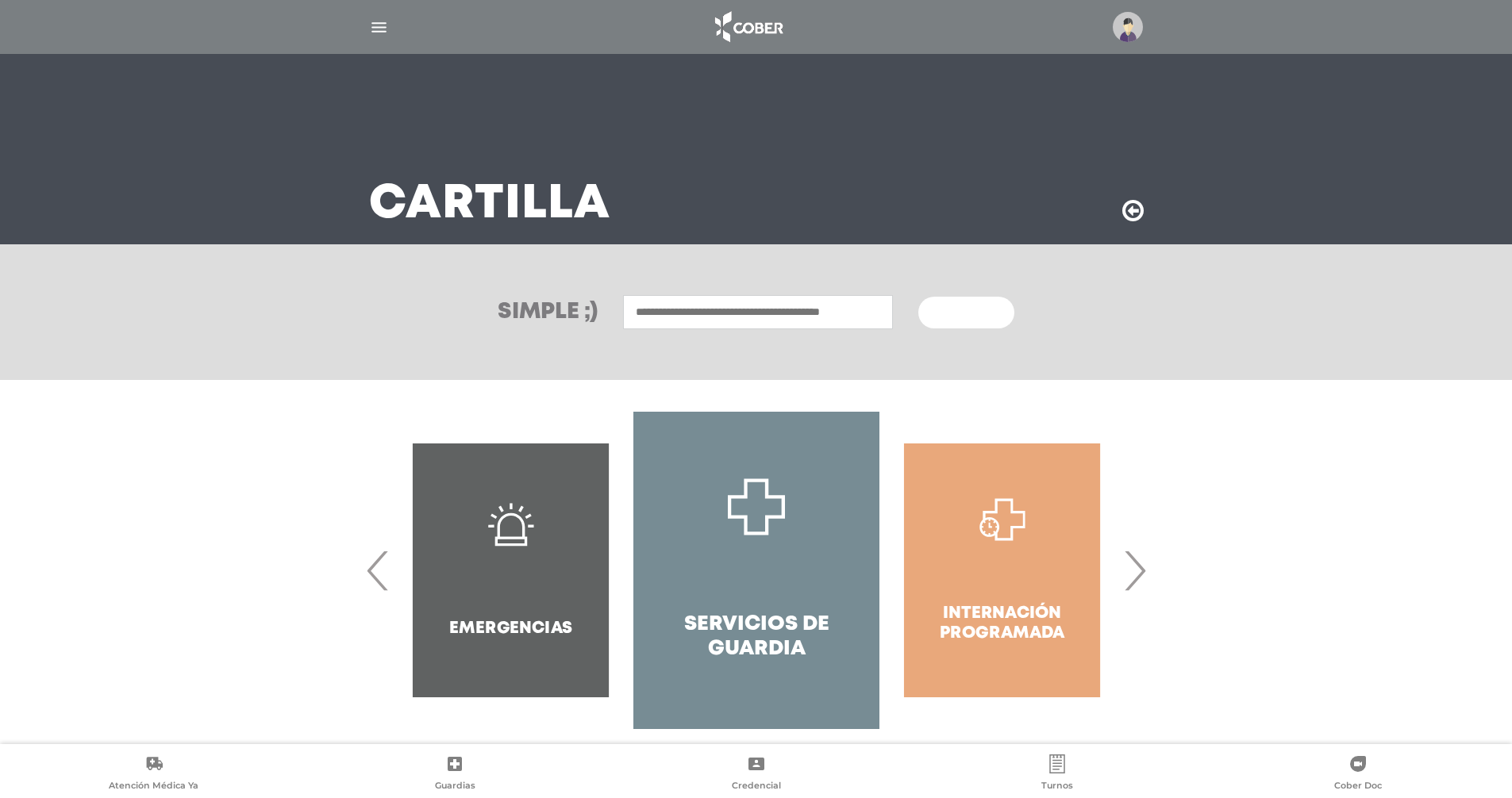
click at [1139, 570] on span "›" at bounding box center [1134, 570] width 31 height 85
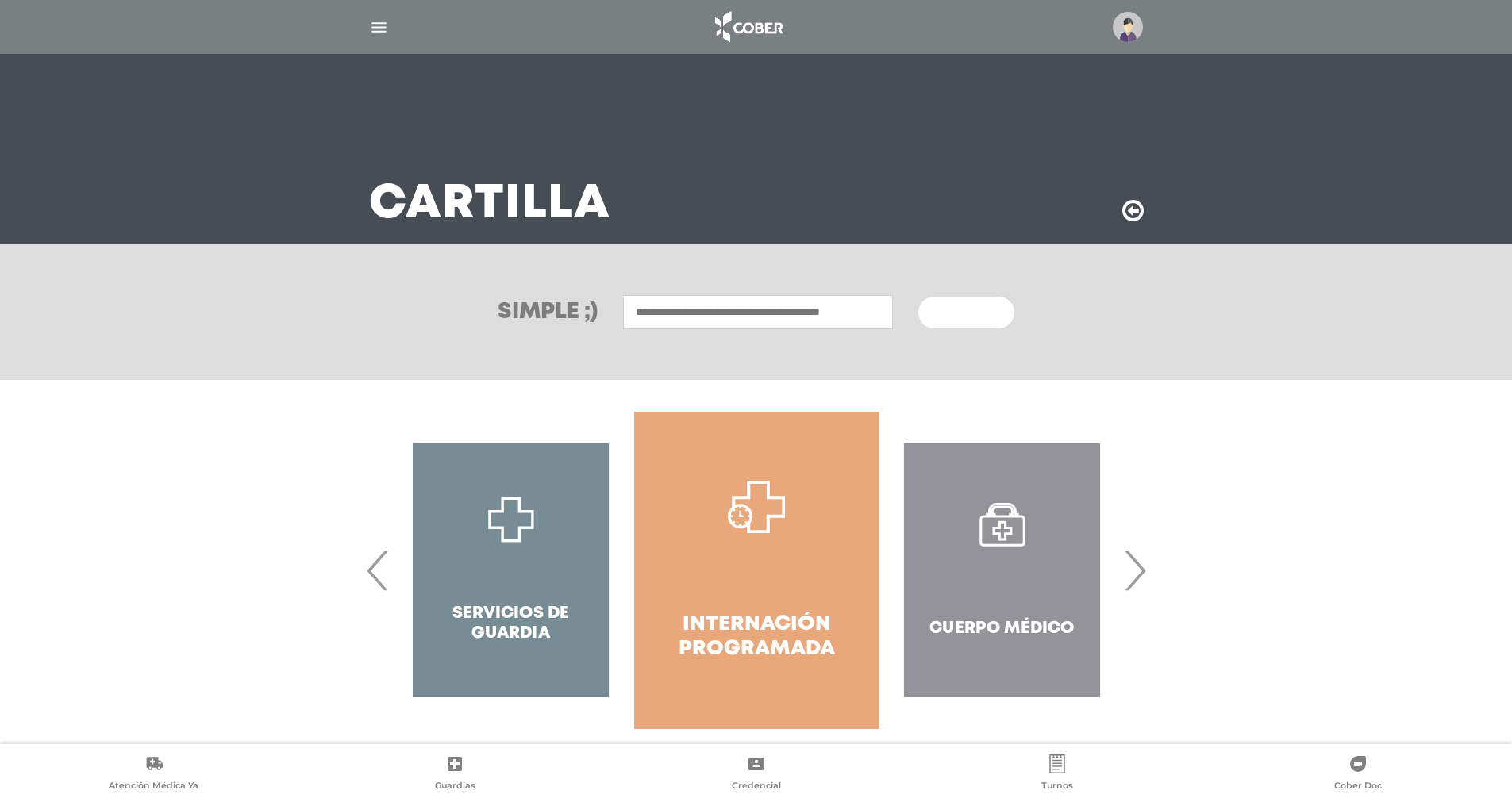
click at [1139, 570] on span "›" at bounding box center [1134, 570] width 31 height 85
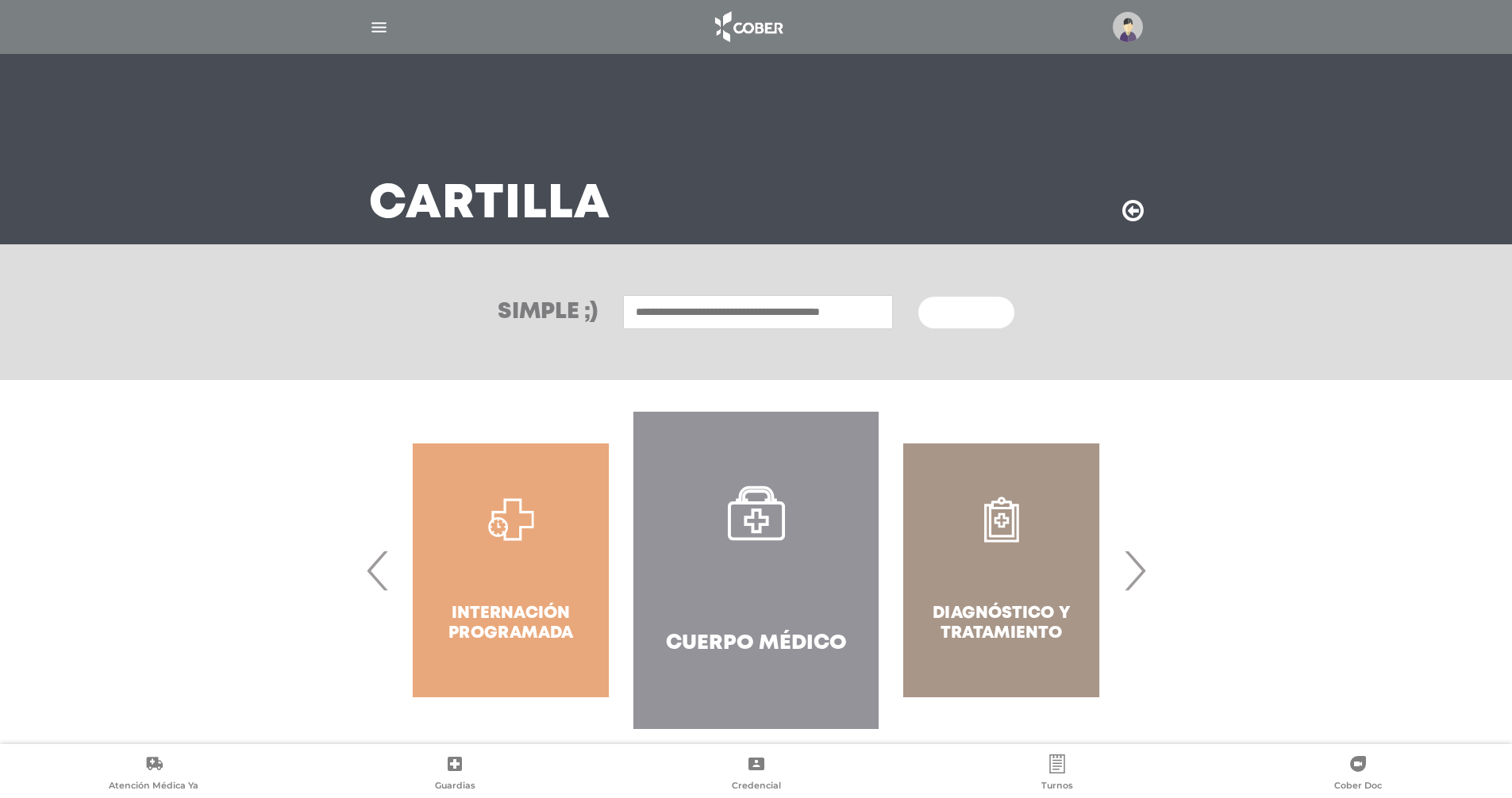
click at [1139, 570] on span "›" at bounding box center [1134, 570] width 31 height 85
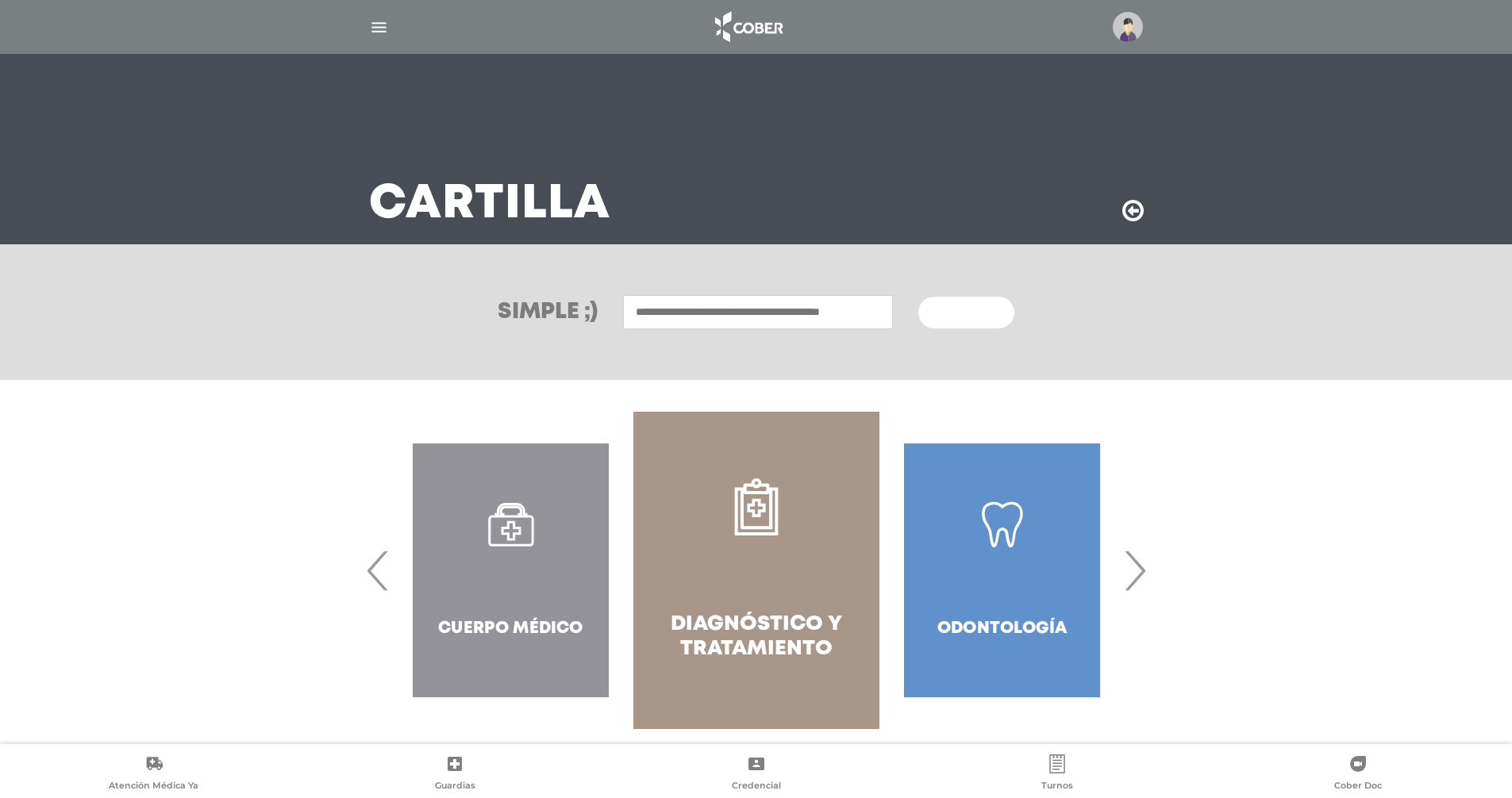
click at [1139, 570] on span "›" at bounding box center [1134, 570] width 31 height 85
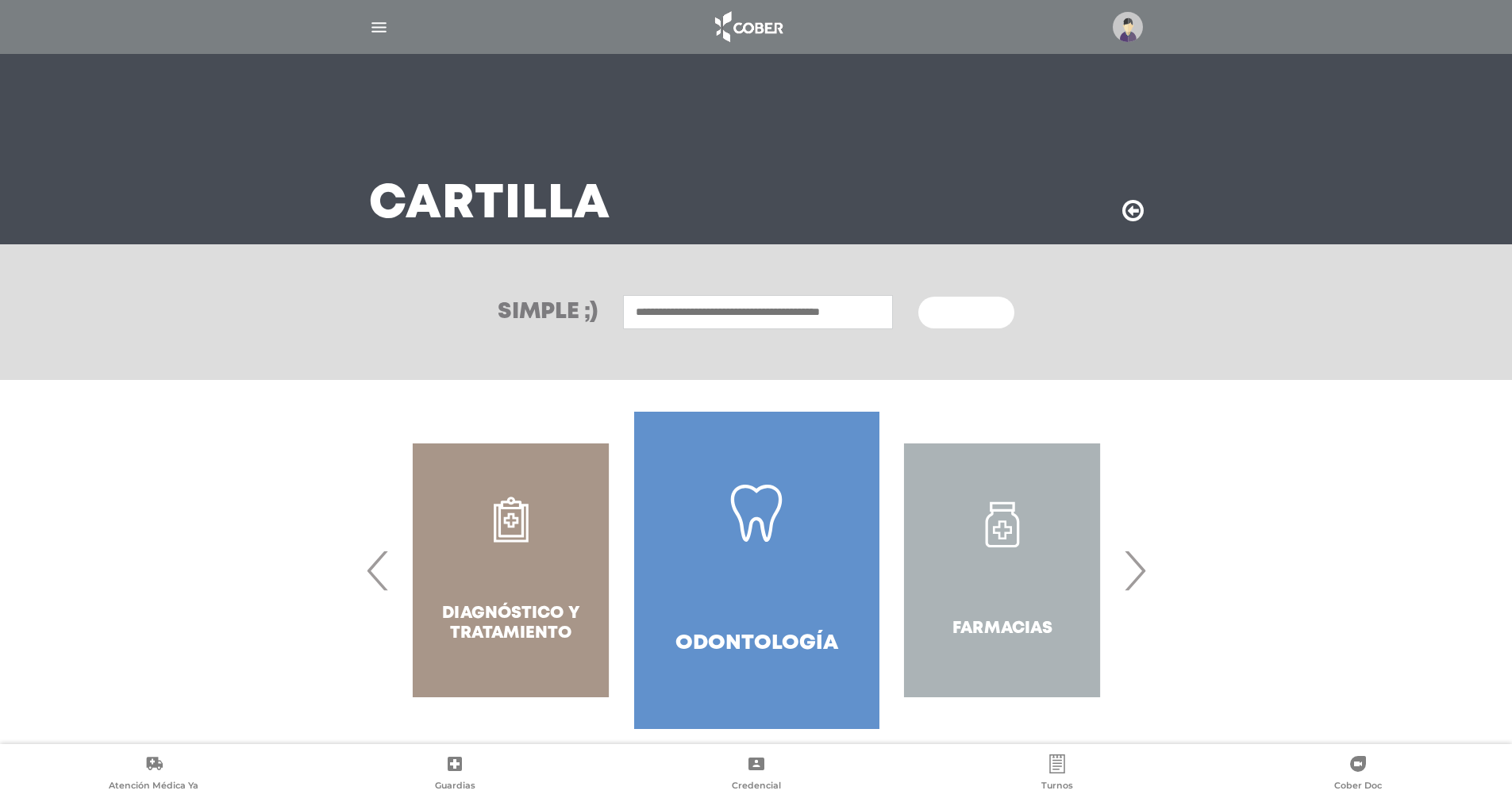
click at [1139, 570] on span "›" at bounding box center [1134, 570] width 31 height 85
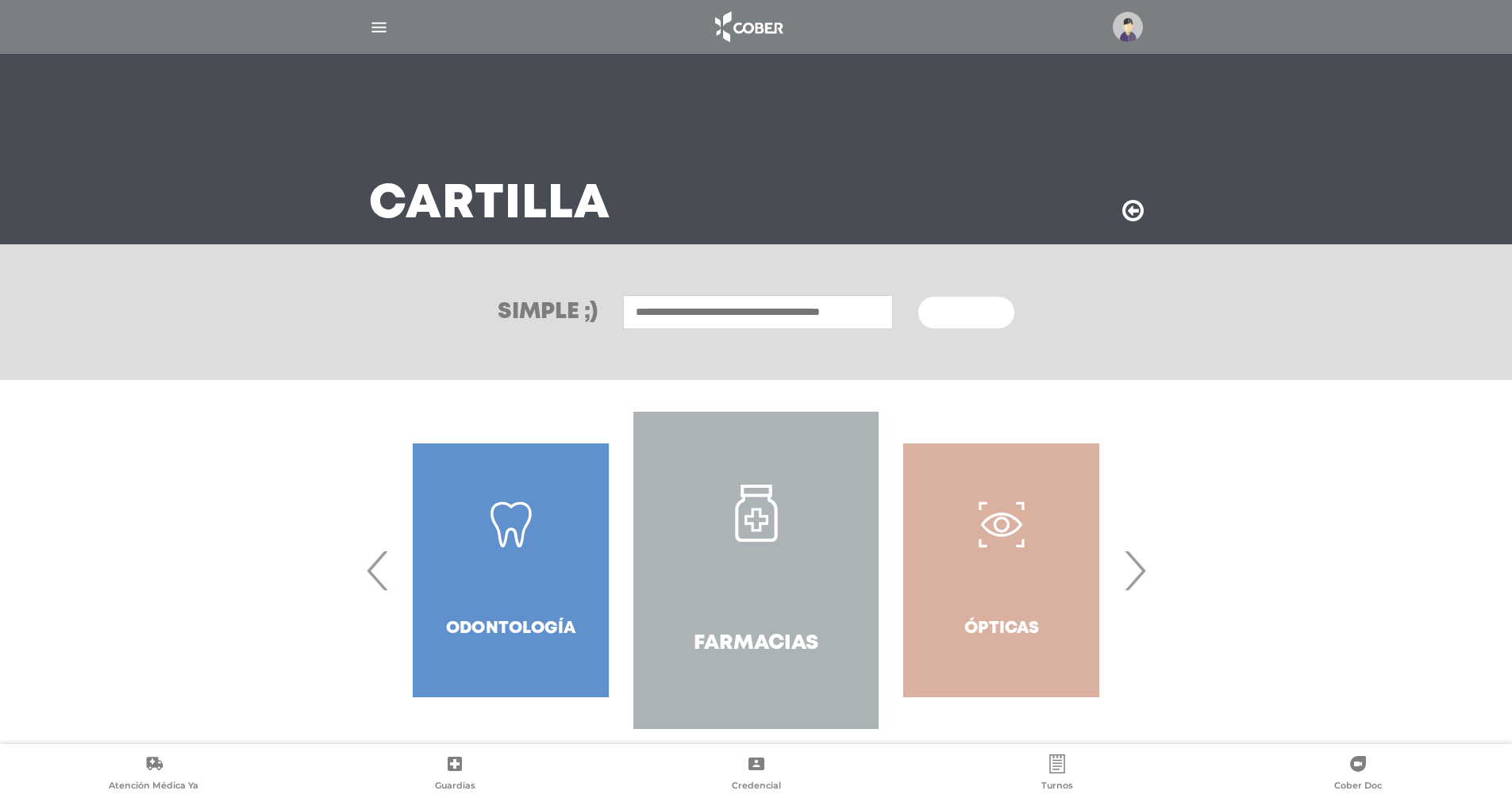
click at [1139, 570] on span "›" at bounding box center [1134, 570] width 31 height 85
